Goal: Information Seeking & Learning: Learn about a topic

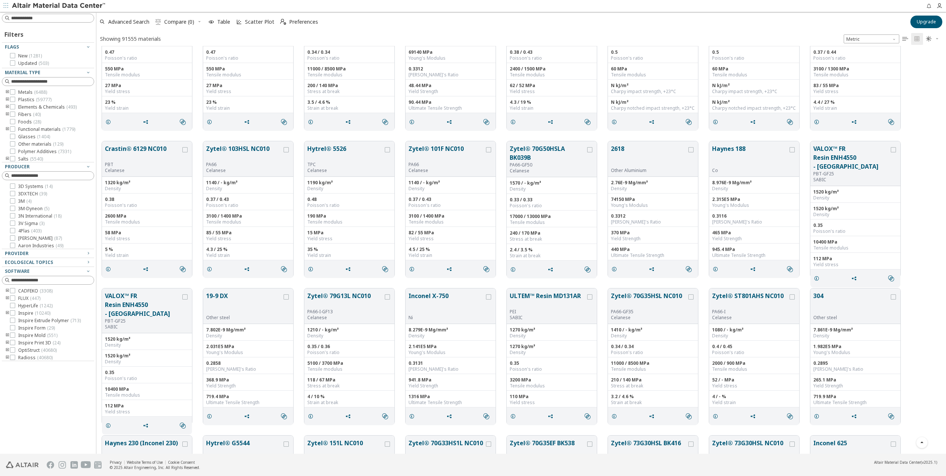
scroll to position [519, 0]
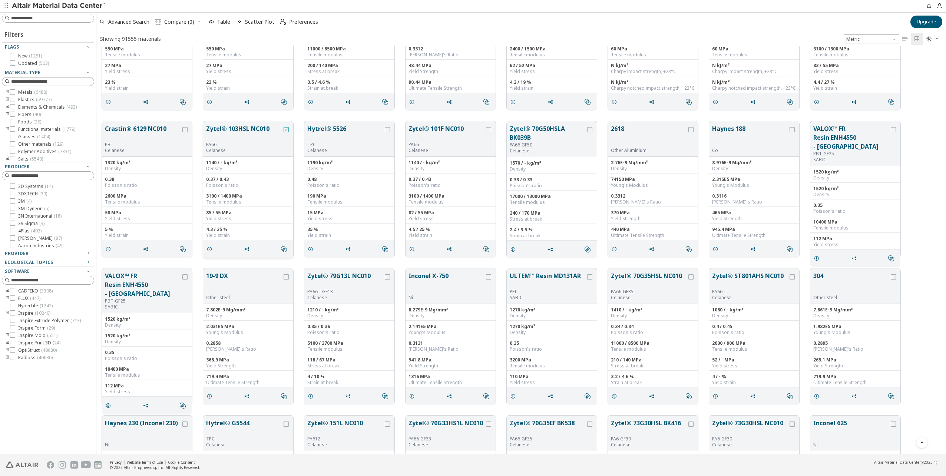
click at [288, 131] on div "grid" at bounding box center [286, 129] width 5 height 5
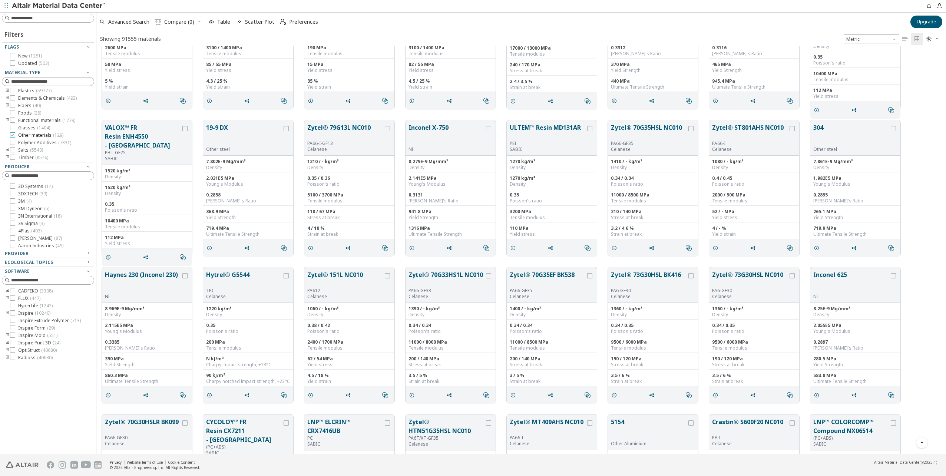
scroll to position [0, 0]
click at [12, 136] on icon at bounding box center [12, 136] width 5 height 5
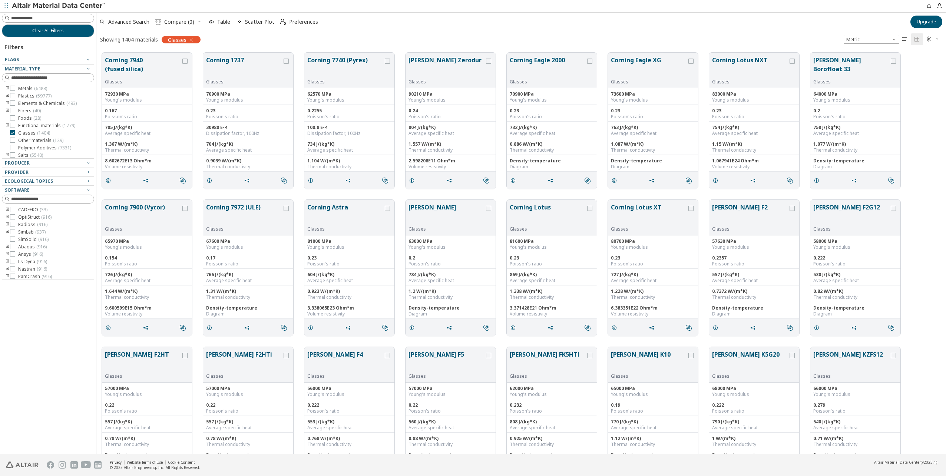
click at [192, 42] on icon "button" at bounding box center [191, 40] width 6 height 6
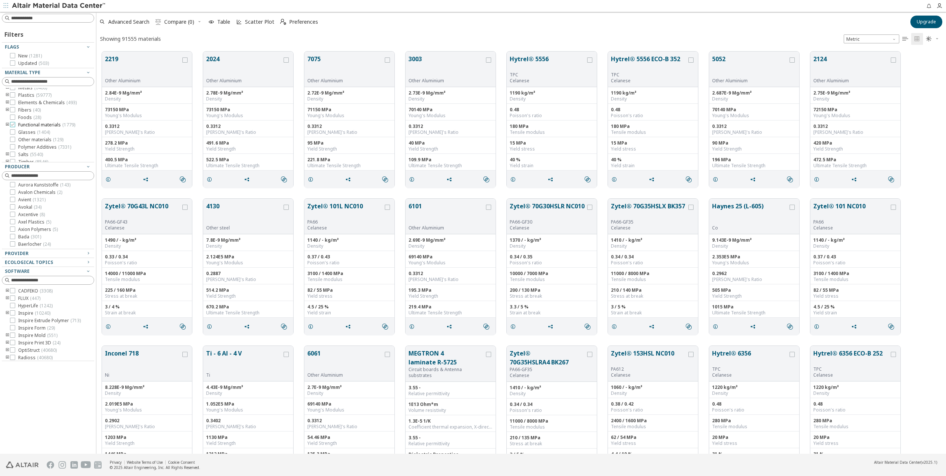
scroll to position [9, 0]
click at [6, 150] on icon "toogle group" at bounding box center [7, 150] width 5 height 6
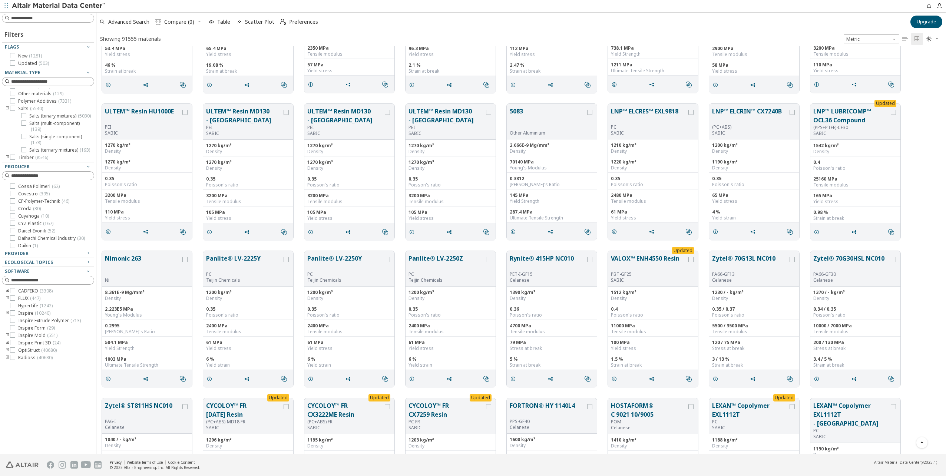
scroll to position [2892, 0]
click at [254, 238] on button "Panlite® LV-2225Y" at bounding box center [244, 262] width 76 height 17
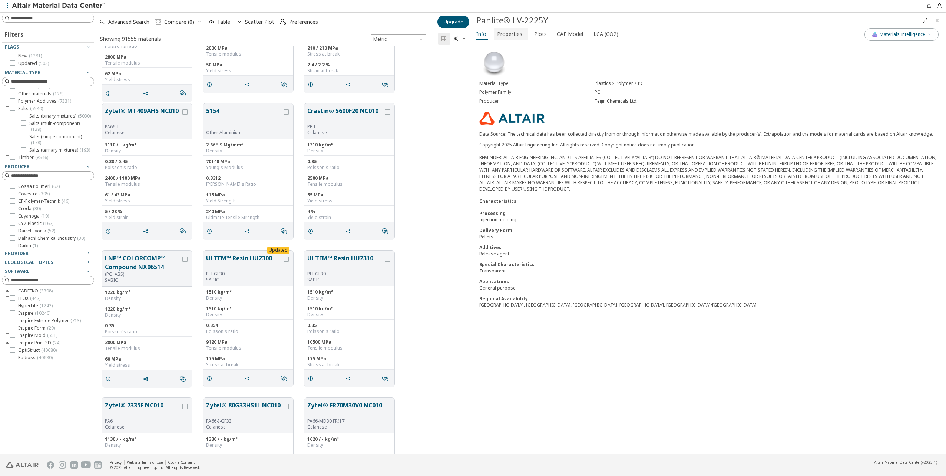
click at [471, 32] on span "Properties" at bounding box center [509, 34] width 25 height 12
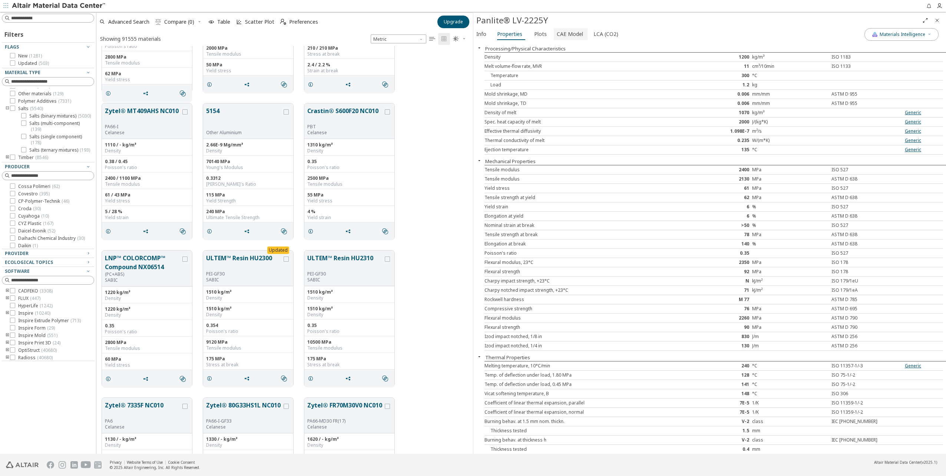
click at [471, 32] on span "CAE Model" at bounding box center [570, 34] width 26 height 12
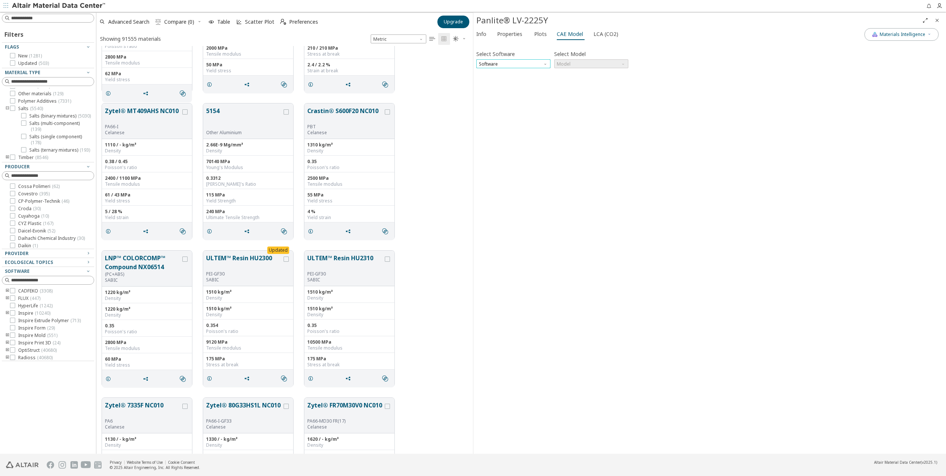
click at [471, 66] on span "Software" at bounding box center [513, 63] width 74 height 9
click at [471, 154] on div "Select Software Software Select Model Model Invalid data. Please check your inp…" at bounding box center [709, 248] width 467 height 406
click at [471, 30] on span "LCA (CO2)" at bounding box center [606, 34] width 25 height 12
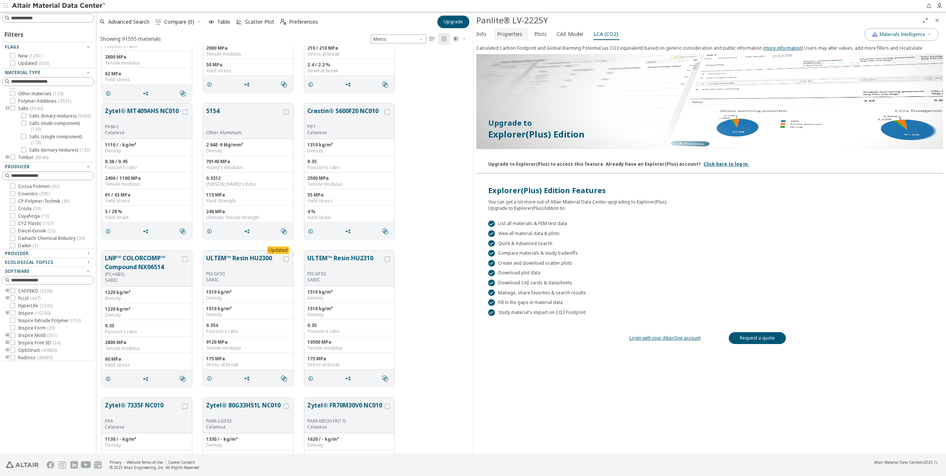
click at [471, 32] on span "Properties" at bounding box center [511, 34] width 28 height 12
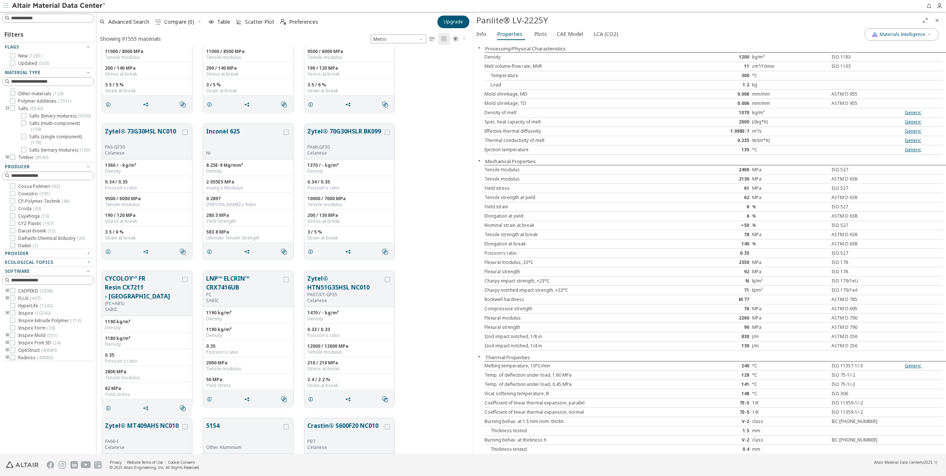
scroll to position [2558, 0]
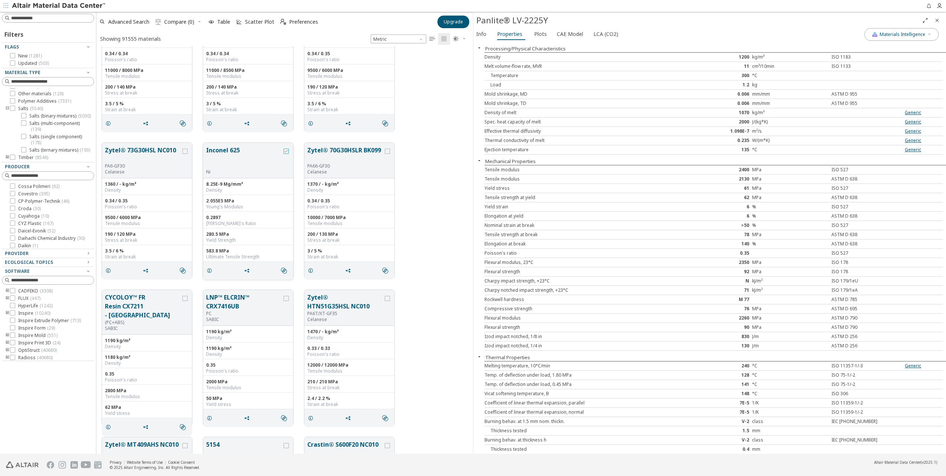
click at [286, 149] on icon "grid" at bounding box center [286, 151] width 5 height 5
click at [387, 148] on div "grid" at bounding box center [387, 160] width 8 height 29
click at [389, 152] on icon "grid" at bounding box center [387, 151] width 5 height 5
click at [181, 23] on span "Compare (2)" at bounding box center [179, 21] width 30 height 5
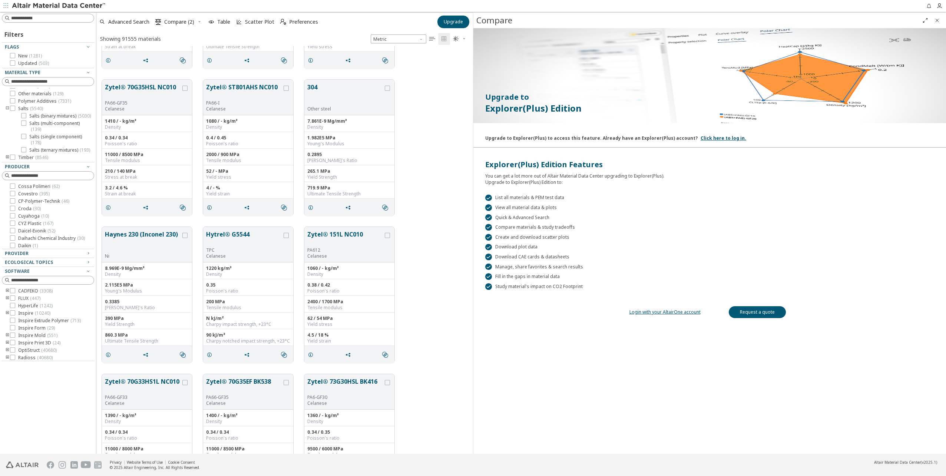
scroll to position [2113, 0]
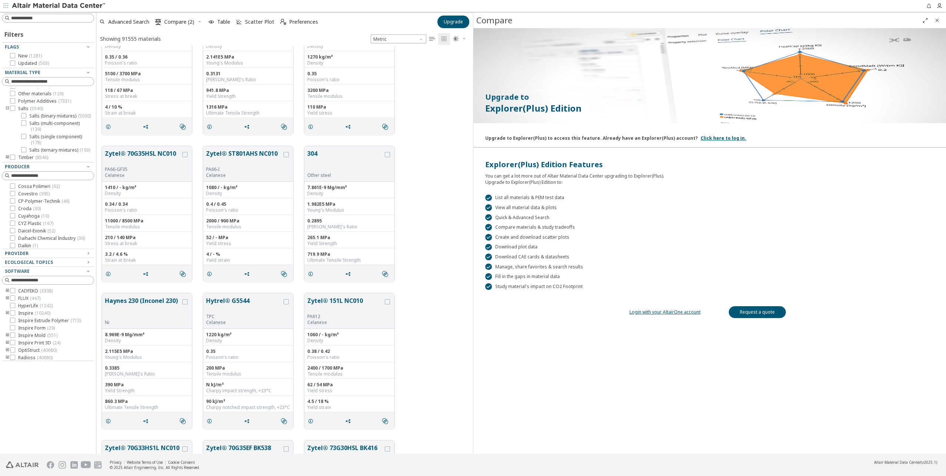
click at [471, 18] on icon "Close" at bounding box center [937, 20] width 6 height 6
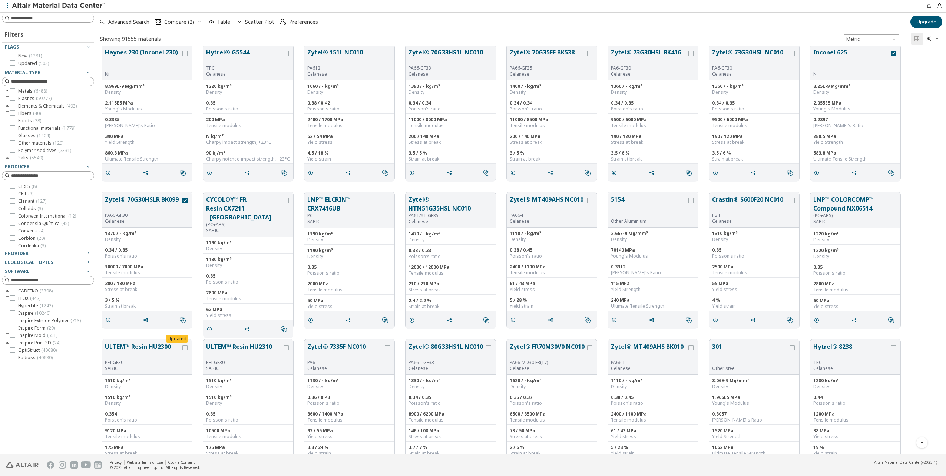
scroll to position [0, 0]
click at [11, 98] on icon at bounding box center [12, 99] width 5 height 5
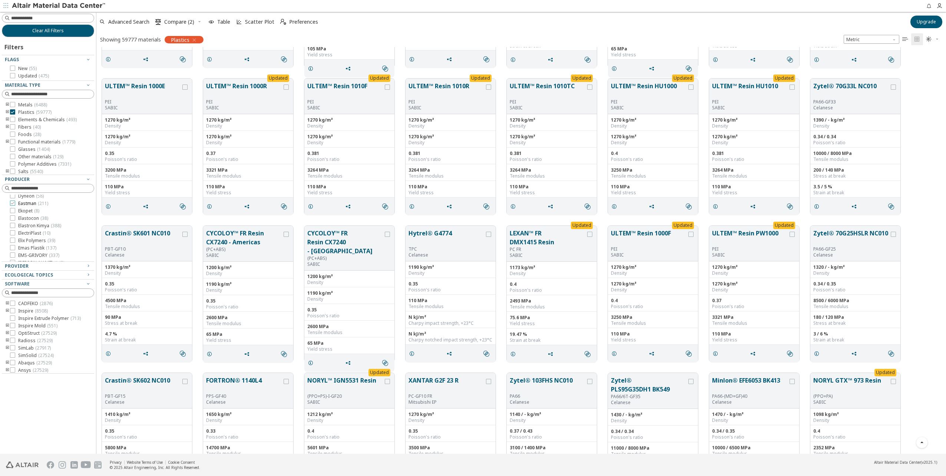
scroll to position [746, 0]
click at [13, 204] on icon at bounding box center [12, 201] width 5 height 5
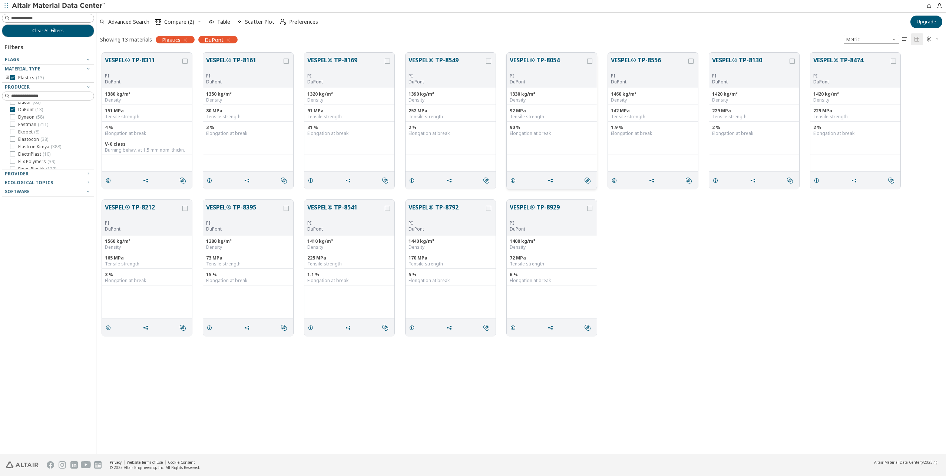
click at [471, 84] on p "DuPont" at bounding box center [548, 82] width 76 height 6
click at [471, 58] on button "VESPEL® TP-8054" at bounding box center [548, 64] width 76 height 17
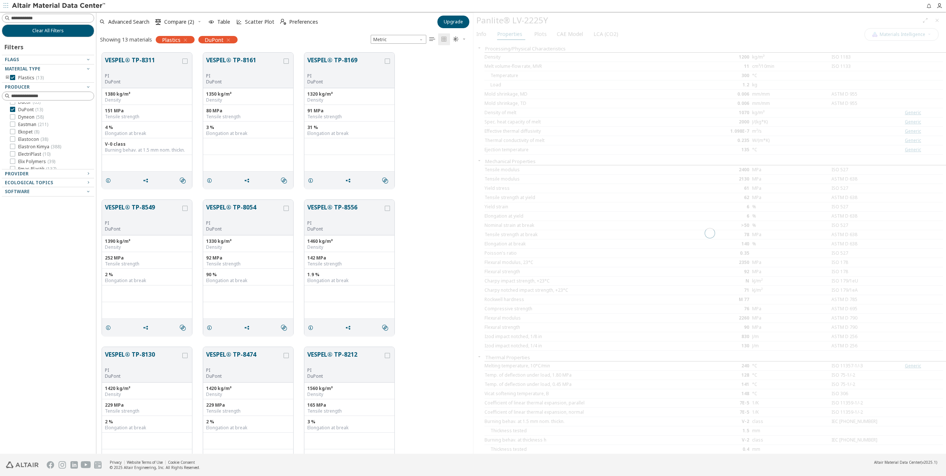
scroll to position [401, 371]
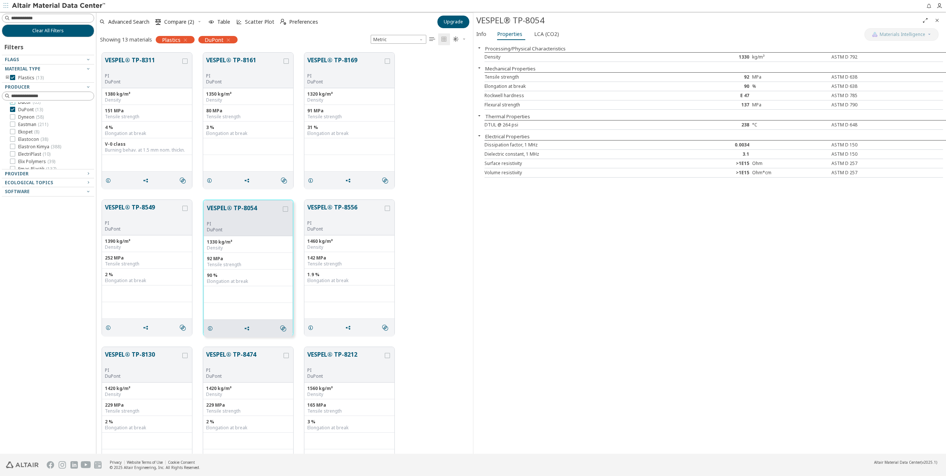
click at [13, 112] on icon at bounding box center [12, 109] width 5 height 5
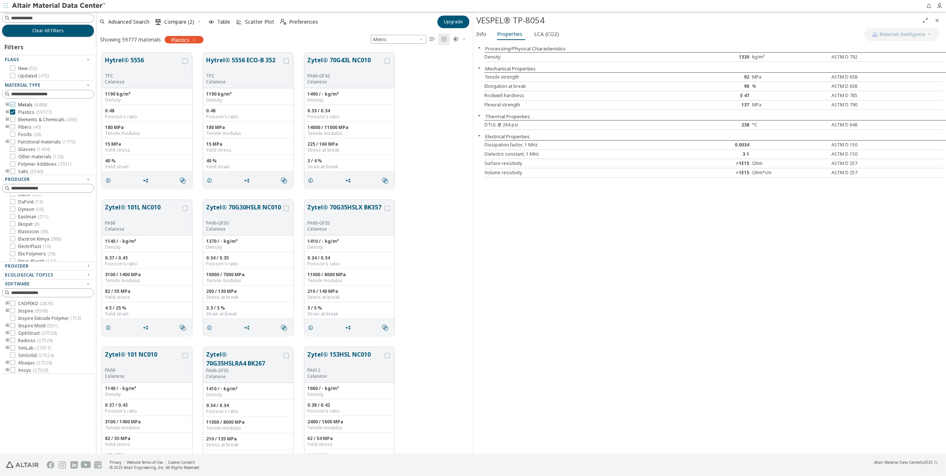
click at [13, 105] on icon at bounding box center [12, 104] width 5 height 5
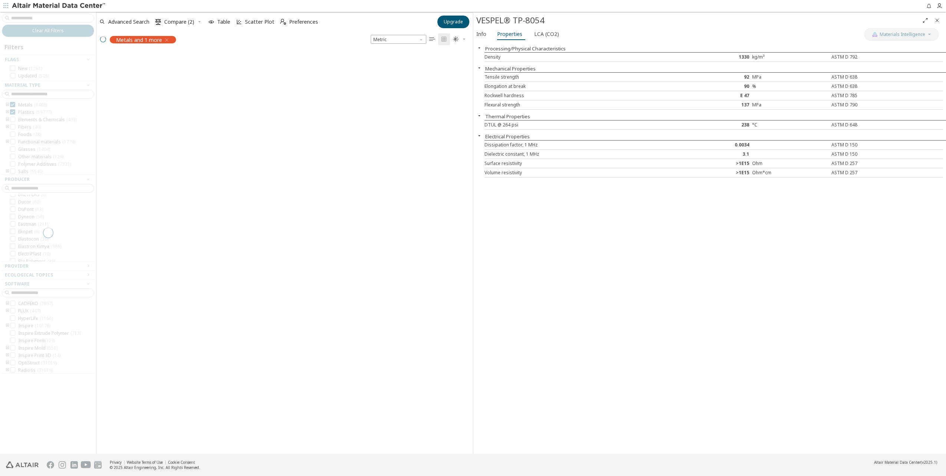
scroll to position [753, 0]
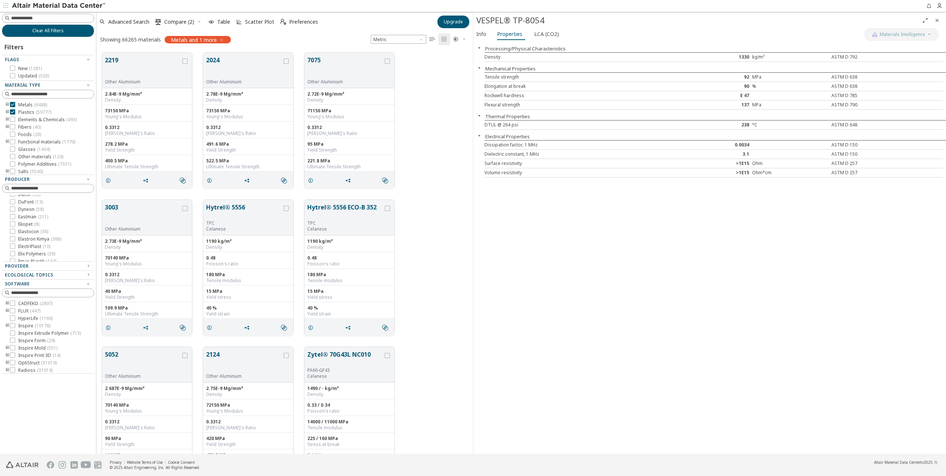
click at [12, 112] on icon at bounding box center [12, 111] width 5 height 5
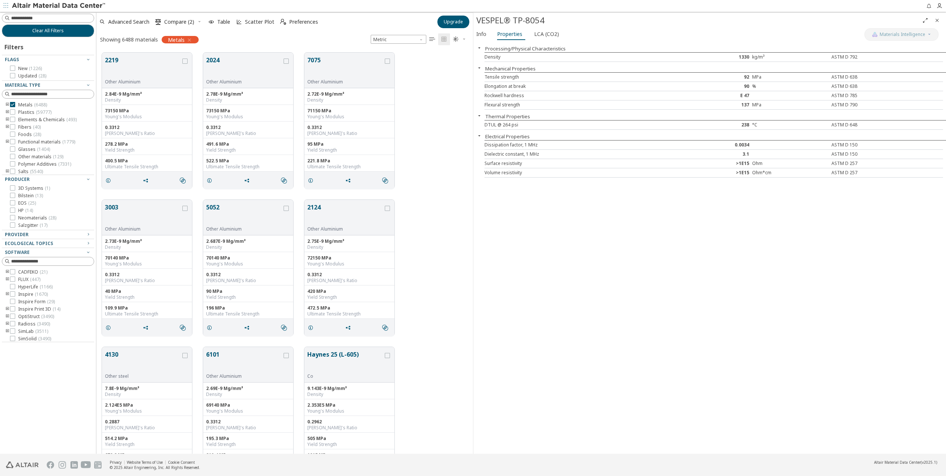
click at [145, 77] on button "2219" at bounding box center [143, 67] width 76 height 23
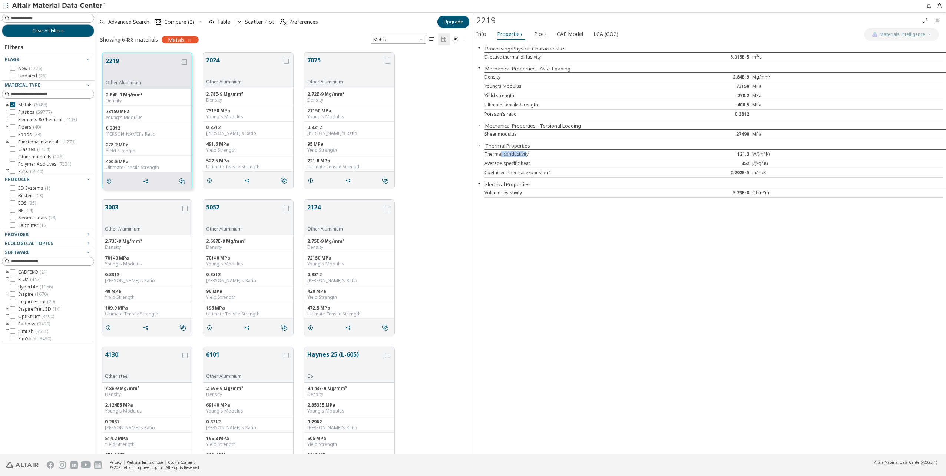
drag, startPoint x: 501, startPoint y: 155, endPoint x: 527, endPoint y: 155, distance: 25.2
click at [471, 155] on div "Thermal conductivity" at bounding box center [580, 154] width 191 height 6
drag, startPoint x: 527, startPoint y: 155, endPoint x: 539, endPoint y: 173, distance: 21.3
click at [471, 173] on div "Coefficient thermal expansion 1" at bounding box center [580, 173] width 191 height 6
drag, startPoint x: 498, startPoint y: 195, endPoint x: 522, endPoint y: 195, distance: 24.1
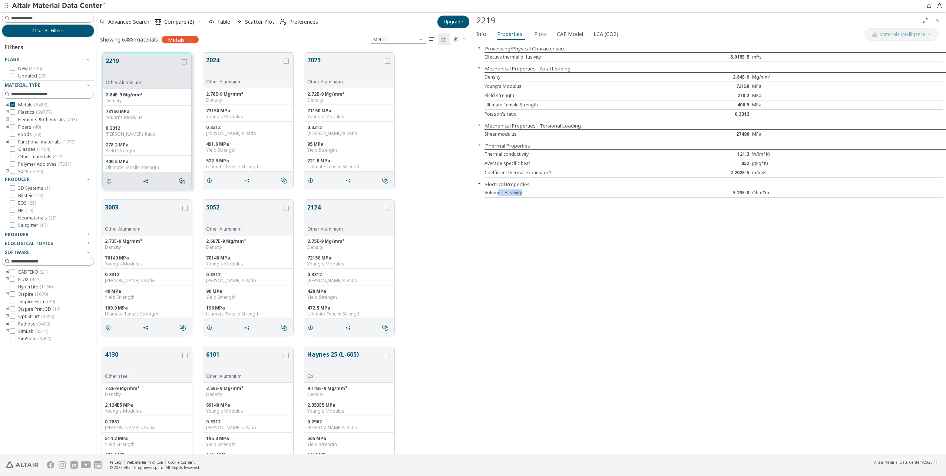
click at [471, 195] on div "Volume resistivity" at bounding box center [580, 193] width 191 height 6
drag, startPoint x: 522, startPoint y: 195, endPoint x: 539, endPoint y: 235, distance: 42.7
click at [471, 235] on div "Processing/Physical Characteristics Effective thermal diffusivity 5.015E-5 m²/s…" at bounding box center [709, 248] width 473 height 412
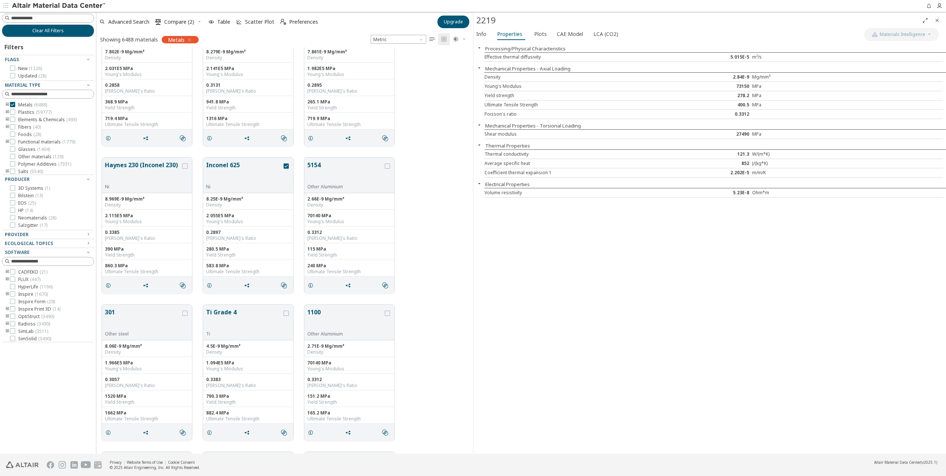
scroll to position [779, 0]
click at [30, 233] on div "Provider" at bounding box center [45, 235] width 80 height 6
click at [34, 238] on span "Ecological Topics" at bounding box center [29, 315] width 48 height 6
click at [89, 238] on icon "button" at bounding box center [88, 315] width 6 height 6
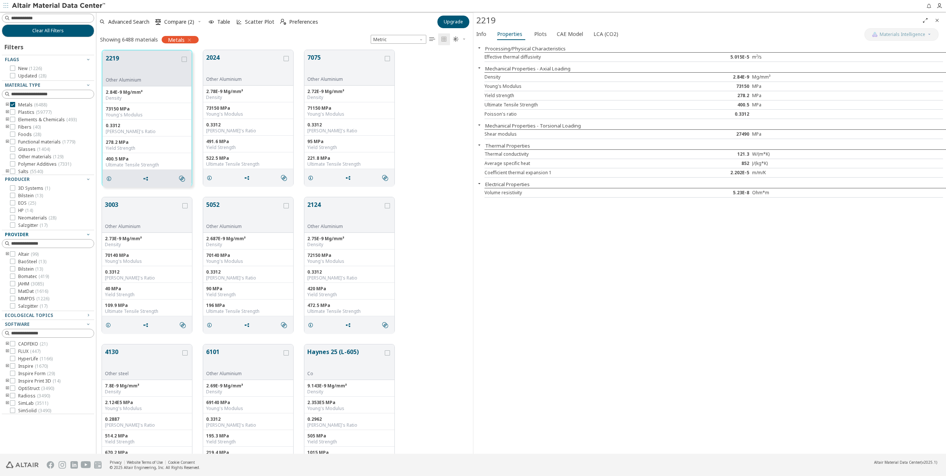
scroll to position [0, 0]
click at [13, 238] on icon at bounding box center [12, 351] width 5 height 5
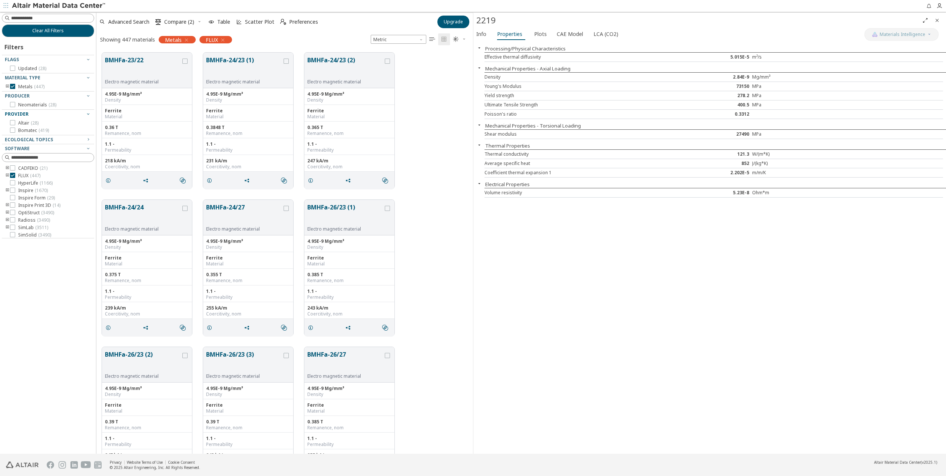
click at [185, 39] on icon "button" at bounding box center [187, 40] width 6 height 6
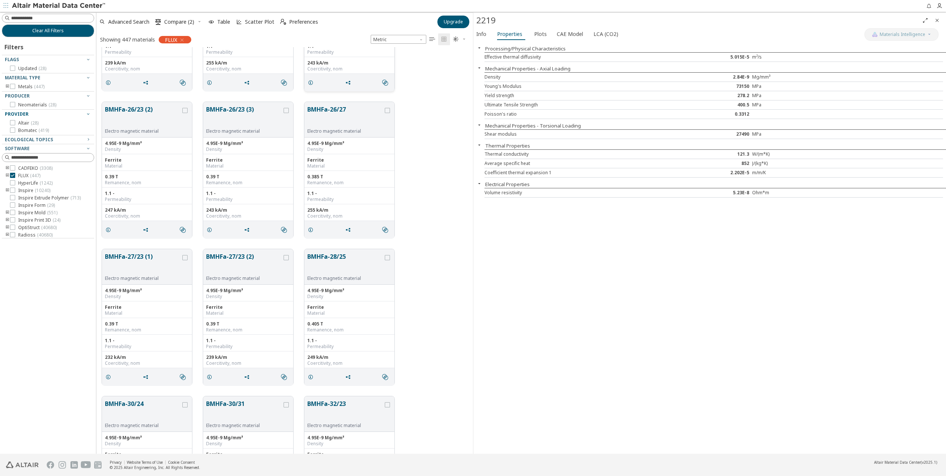
scroll to position [334, 0]
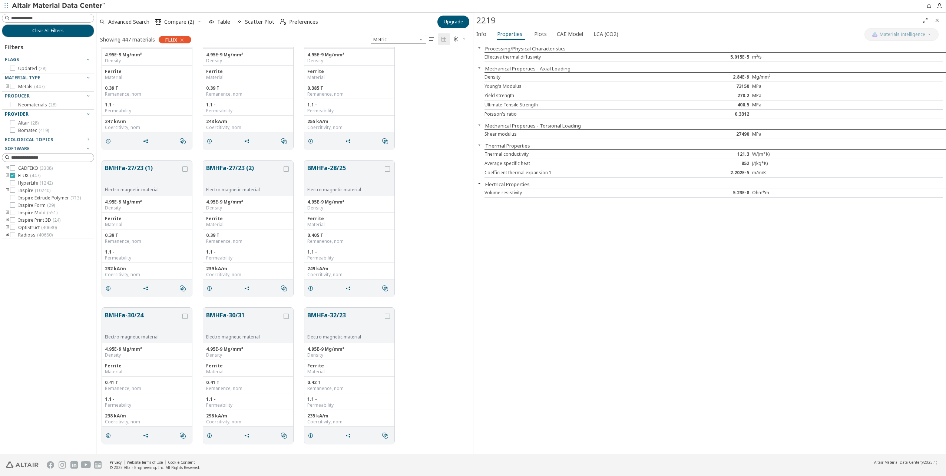
click at [12, 174] on icon at bounding box center [12, 175] width 5 height 5
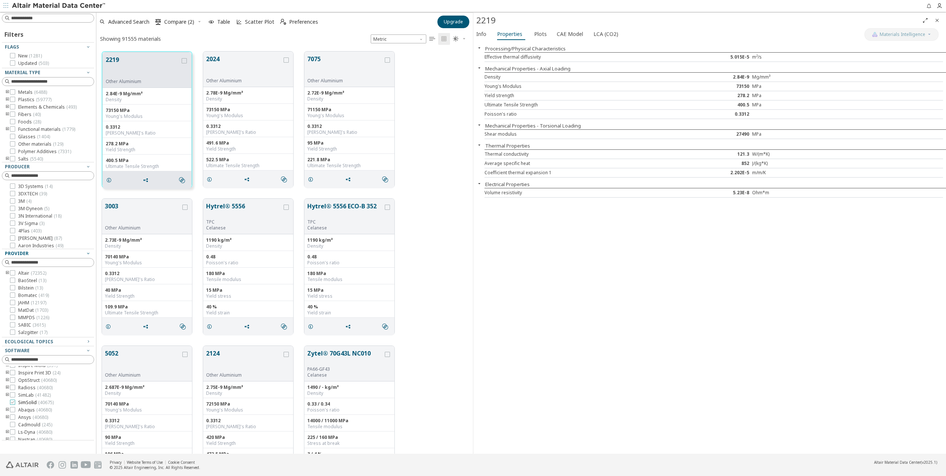
scroll to position [61, 0]
click at [6, 238] on icon "toogle group" at bounding box center [7, 406] width 5 height 6
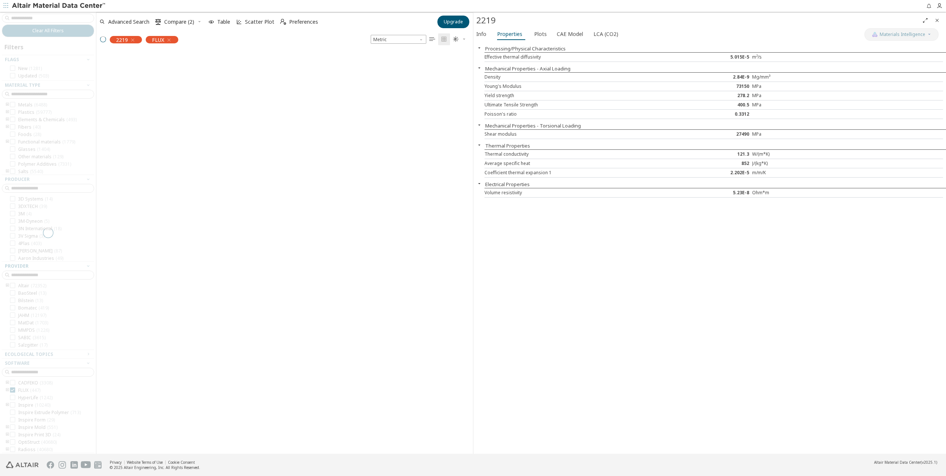
scroll to position [401, 371]
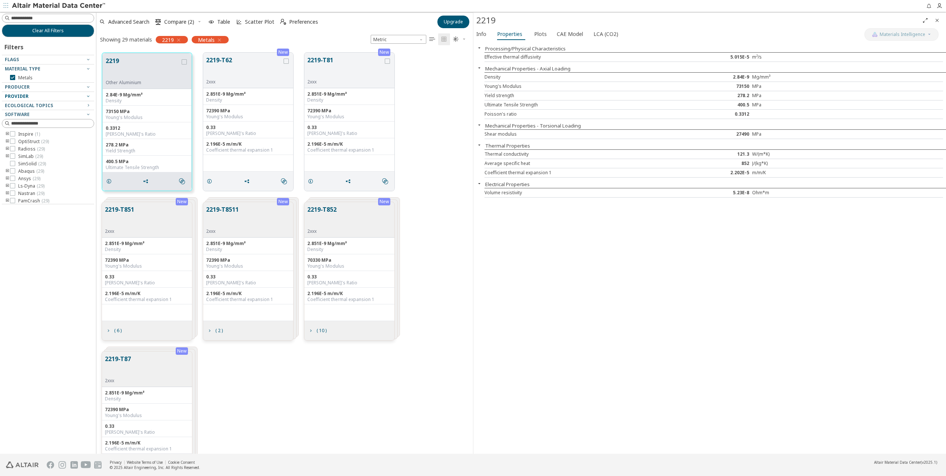
scroll to position [401, 371]
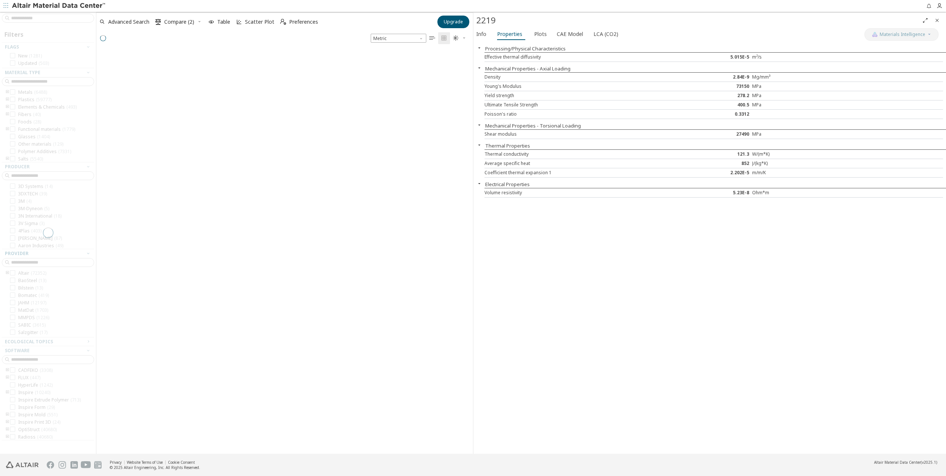
scroll to position [402, 371]
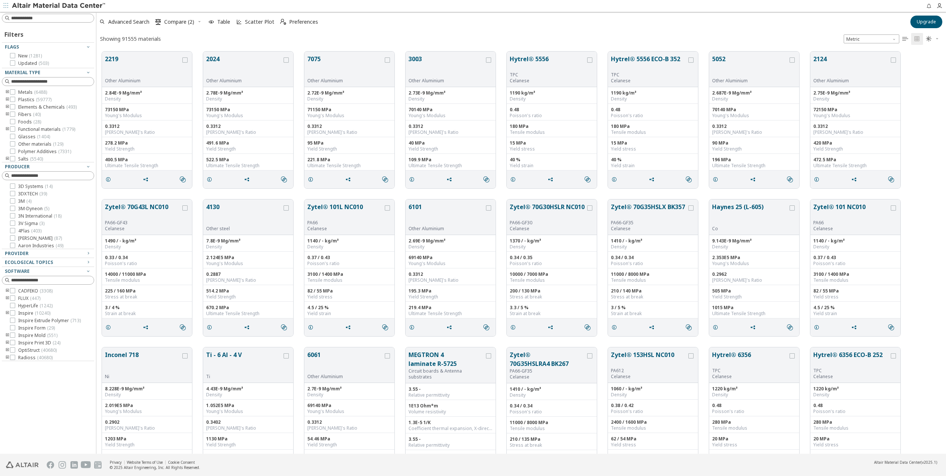
scroll to position [6, 6]
click at [64, 7] on img at bounding box center [59, 5] width 95 height 7
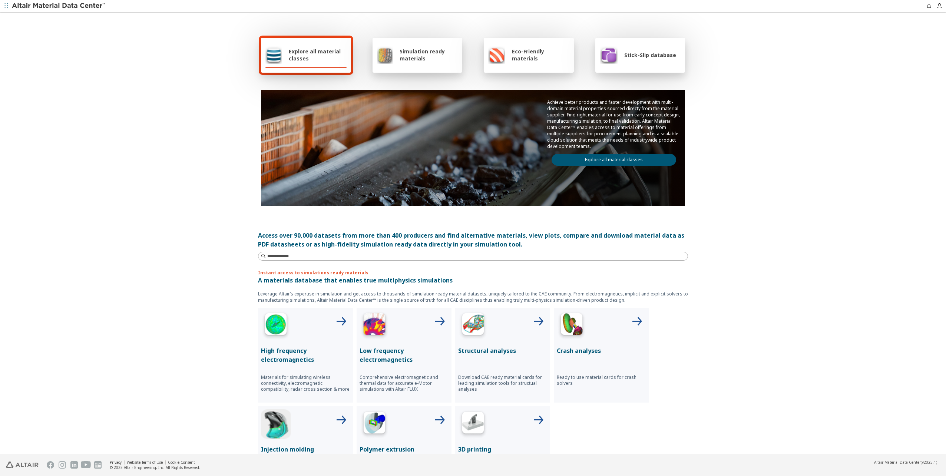
click at [422, 63] on div "Simulation ready materials" at bounding box center [417, 55] width 81 height 18
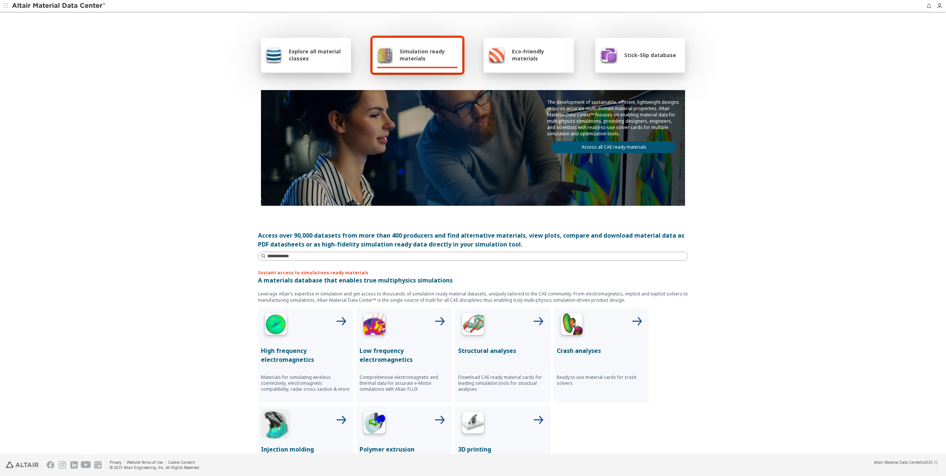
click at [607, 149] on link "Access all CAE ready materials" at bounding box center [614, 147] width 125 height 12
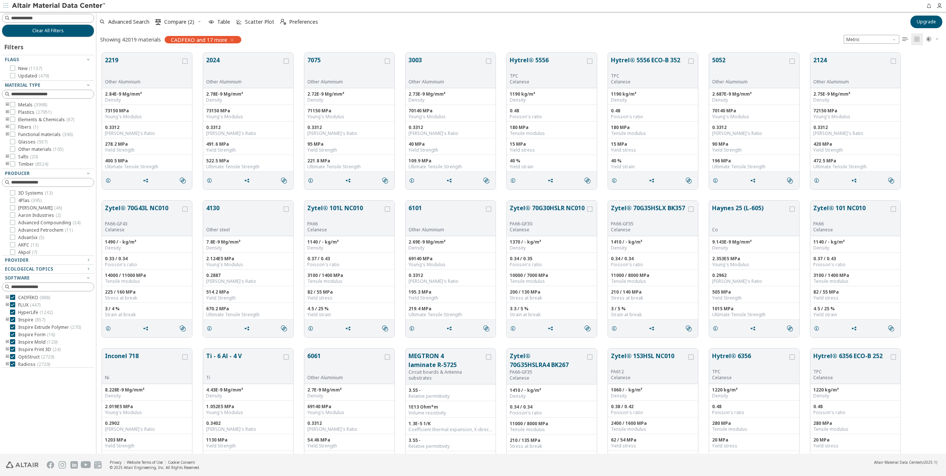
click at [7, 297] on icon "toogle group" at bounding box center [7, 298] width 5 height 6
click at [7, 320] on icon "toogle group" at bounding box center [7, 320] width 5 height 6
click at [7, 305] on icon "toogle group" at bounding box center [7, 305] width 5 height 6
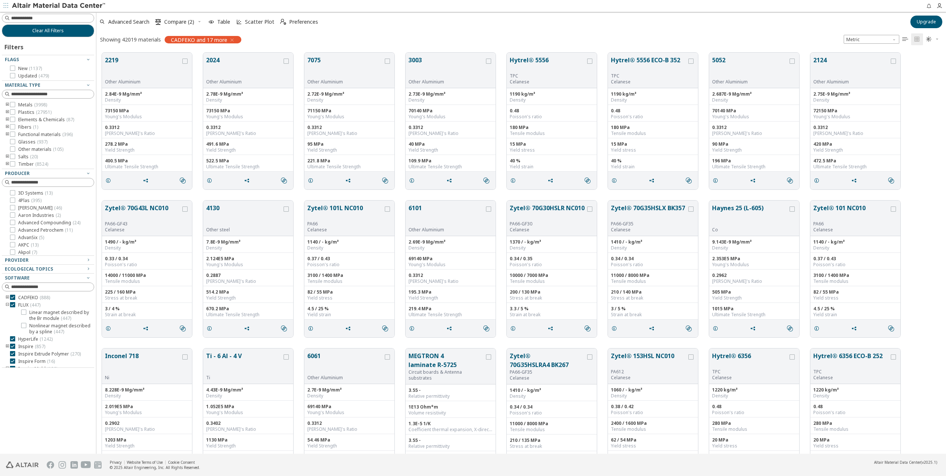
click at [7, 305] on icon "toogle group" at bounding box center [7, 305] width 5 height 6
click at [8, 308] on icon "toogle group" at bounding box center [7, 311] width 5 height 6
click at [6, 310] on icon "toogle group" at bounding box center [7, 311] width 5 height 6
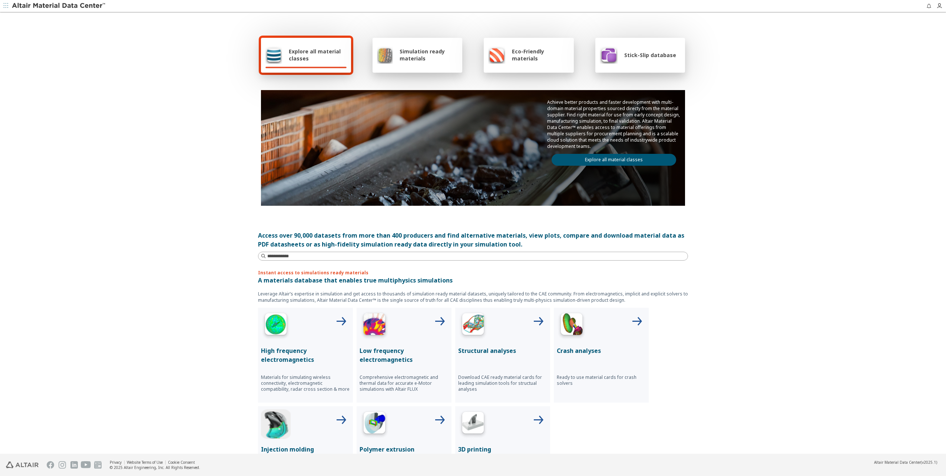
click at [536, 57] on span "Eco-Friendly materials" at bounding box center [540, 55] width 57 height 14
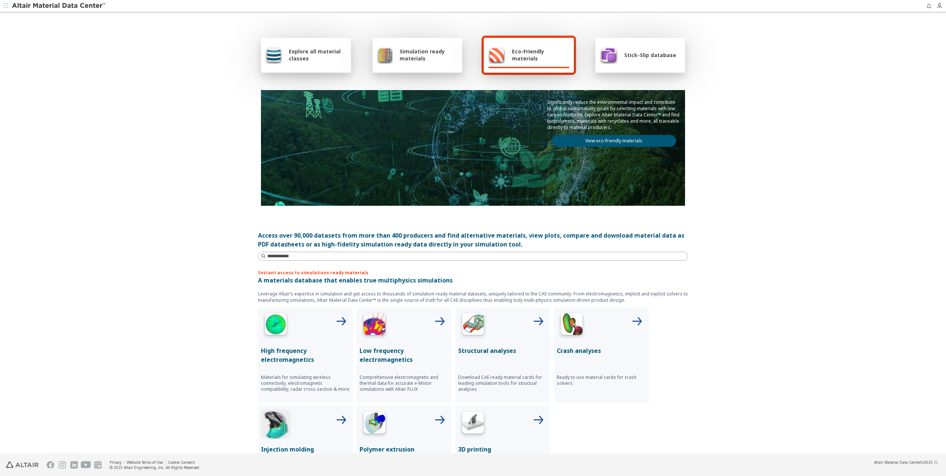
click at [637, 55] on span "Stick-Slip database" at bounding box center [650, 55] width 52 height 7
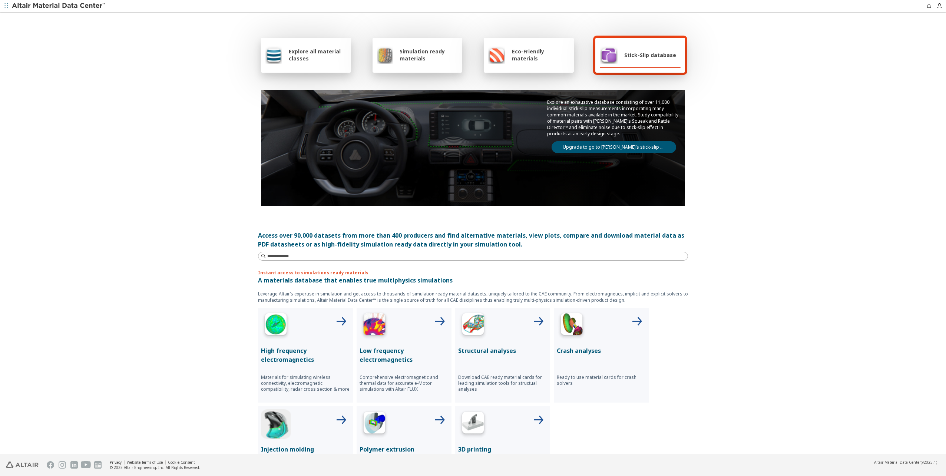
click at [551, 57] on span "Eco-Friendly materials" at bounding box center [540, 55] width 57 height 14
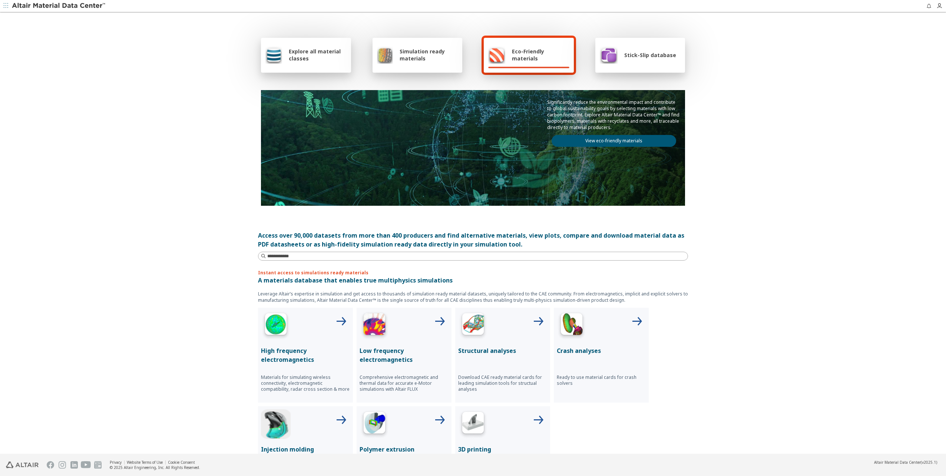
click at [4, 1] on span "button" at bounding box center [5, 6] width 7 height 12
click at [40, 74] on link "Chemical Resistance Database" at bounding box center [47, 74] width 65 height 7
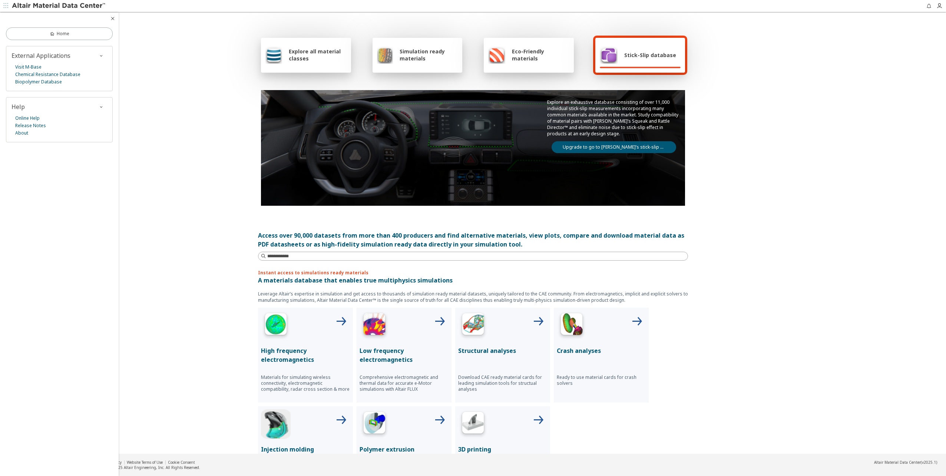
click at [11, 4] on button "button" at bounding box center [6, 6] width 12 height 12
